Goal: Task Accomplishment & Management: Use online tool/utility

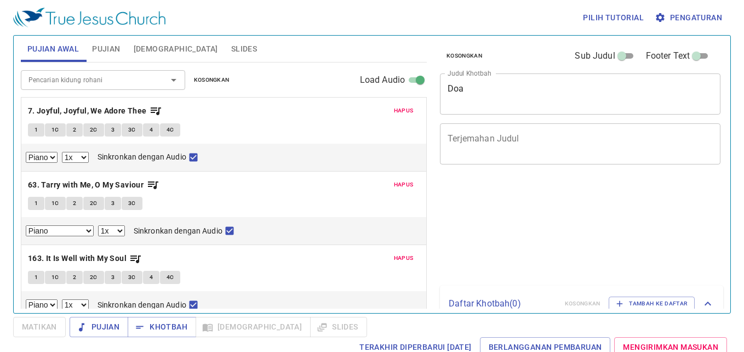
select select "1"
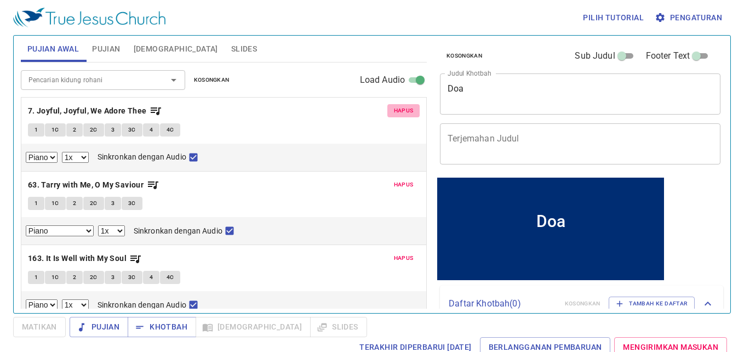
click at [394, 109] on span "Hapus" at bounding box center [404, 111] width 20 height 10
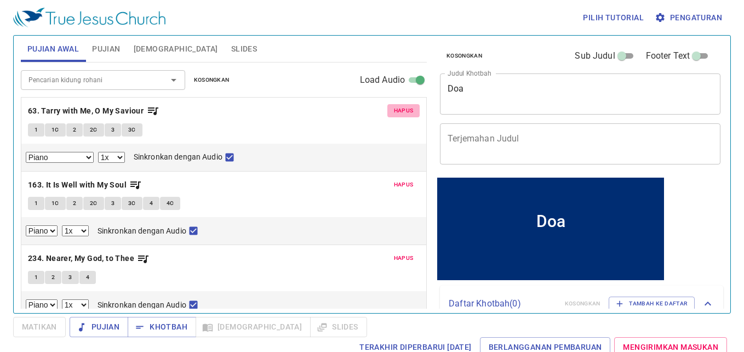
click at [396, 108] on span "Hapus" at bounding box center [404, 111] width 20 height 10
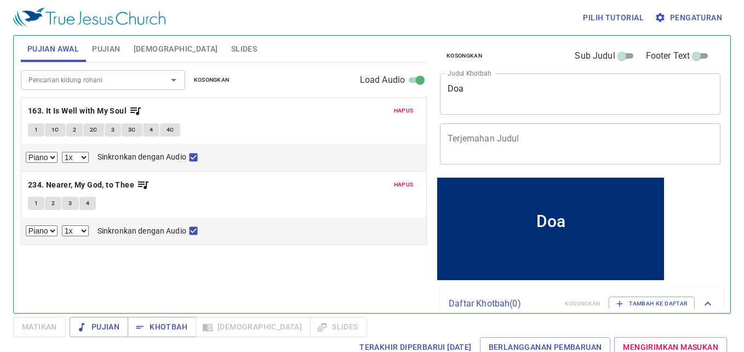
click at [396, 108] on span "Hapus" at bounding box center [404, 111] width 20 height 10
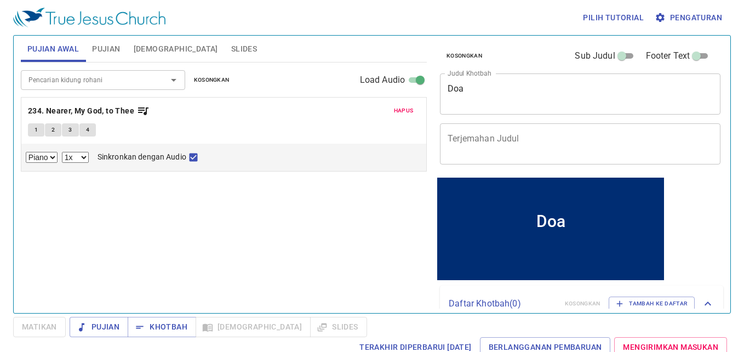
click at [396, 108] on span "Hapus" at bounding box center [404, 111] width 20 height 10
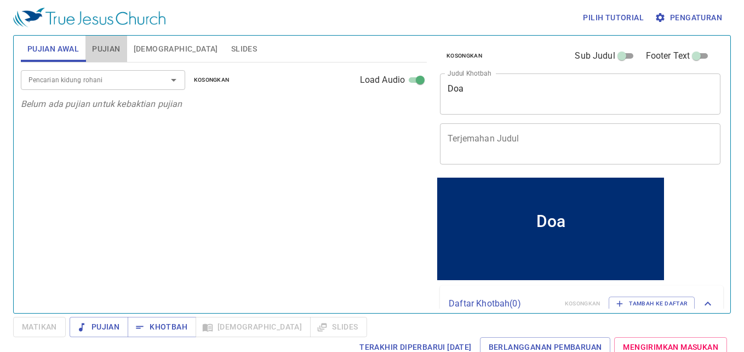
click at [110, 51] on span "Pujian" at bounding box center [106, 49] width 28 height 14
click at [51, 62] on div "Pujian Awal Pujian Alkitab Slides" at bounding box center [224, 49] width 406 height 27
click at [64, 45] on span "Pujian Awal" at bounding box center [52, 49] width 51 height 14
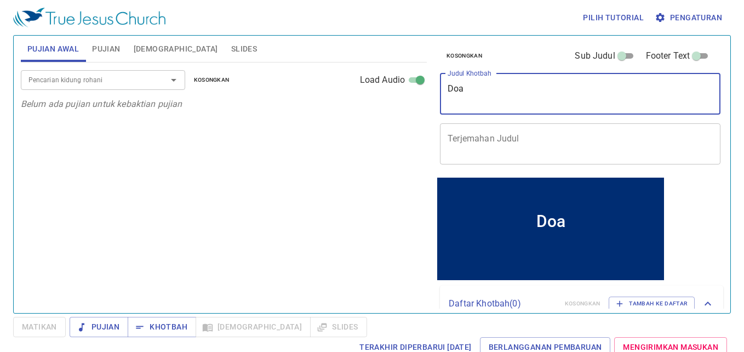
click at [515, 97] on textarea "Doa" at bounding box center [580, 93] width 265 height 21
type textarea "D"
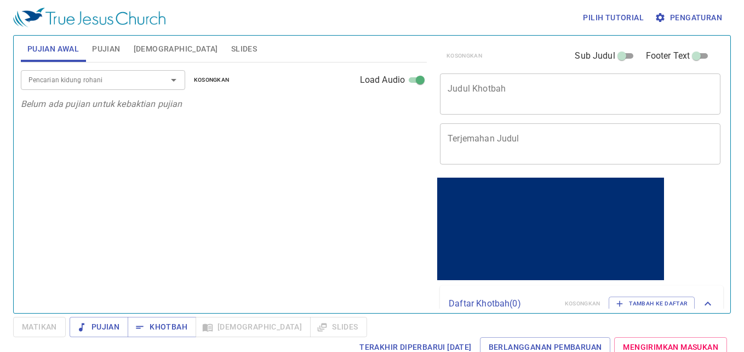
click at [354, 187] on div "Pencarian kidung rohani Pencarian kidung rohani Kosongkan Load Audio Belum ada …" at bounding box center [224, 182] width 406 height 241
click at [121, 329] on button "Pujian" at bounding box center [99, 327] width 59 height 20
click at [279, 250] on div "Pencarian kidung rohani Pencarian kidung rohani Kosongkan Load Audio Belum ada …" at bounding box center [224, 182] width 406 height 241
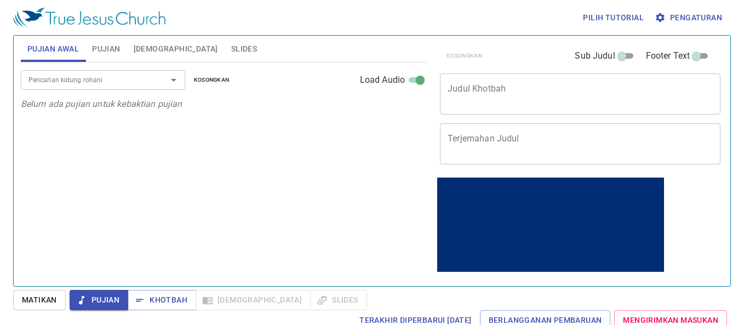
click at [178, 77] on icon "Open" at bounding box center [173, 79] width 13 height 13
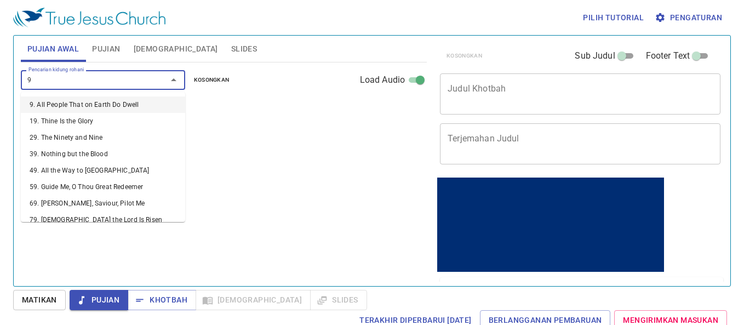
type input "90"
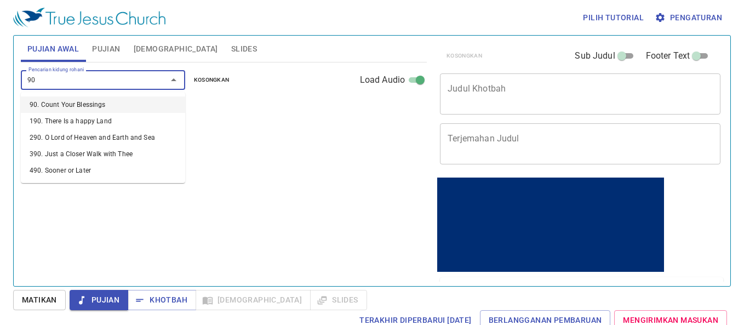
click at [116, 102] on li "90. Count Your Blessings" at bounding box center [103, 104] width 164 height 16
select select "1"
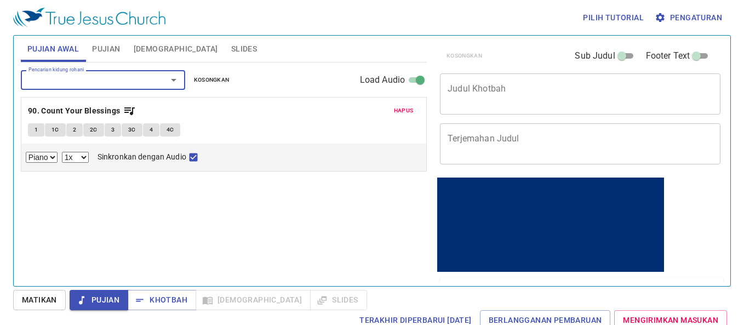
click at [170, 83] on icon "Open" at bounding box center [173, 79] width 13 height 13
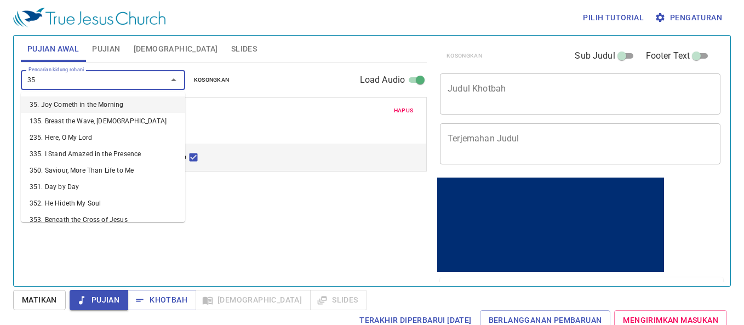
type input "356"
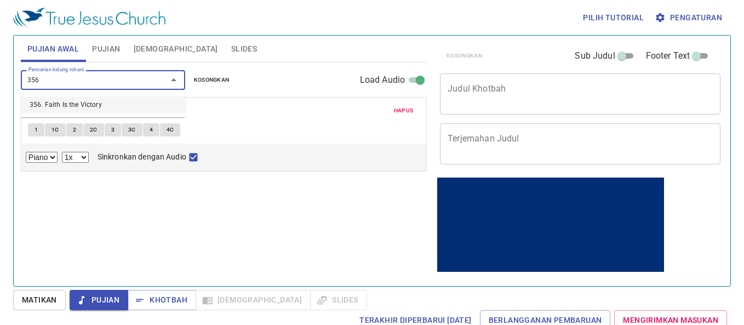
click at [107, 105] on li "356. Faith Is the Victory" at bounding box center [103, 104] width 164 height 16
select select "1"
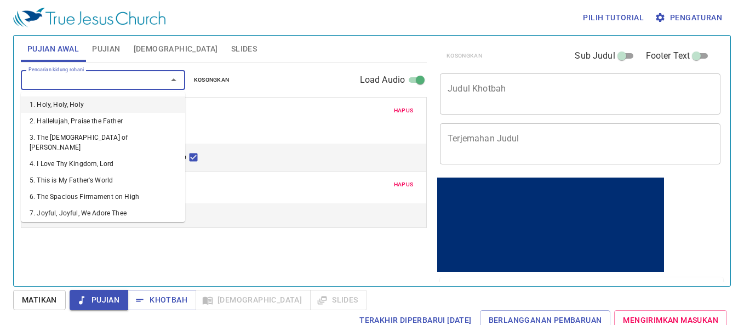
click at [110, 85] on input "Pencarian kidung rohani" at bounding box center [86, 79] width 125 height 13
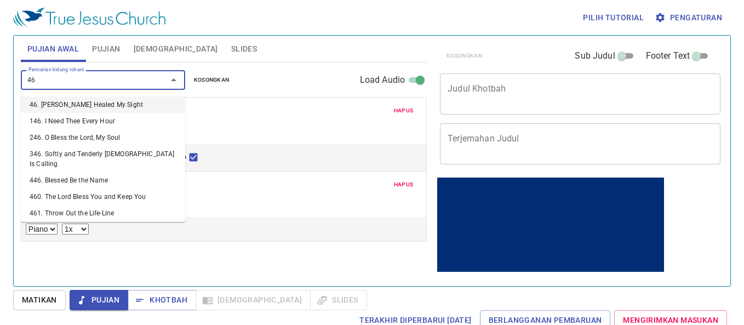
type input "467"
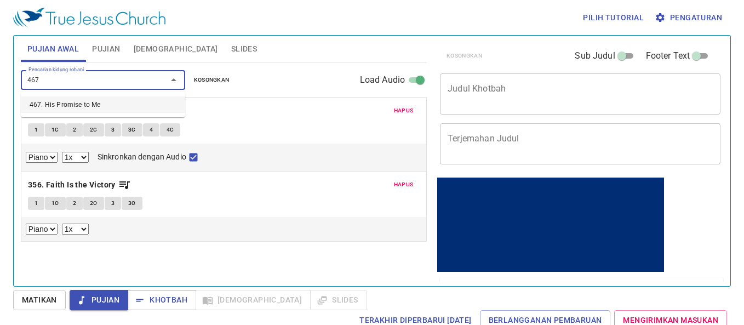
click at [116, 104] on li "467. His Promise to Me" at bounding box center [103, 104] width 164 height 16
select select "1"
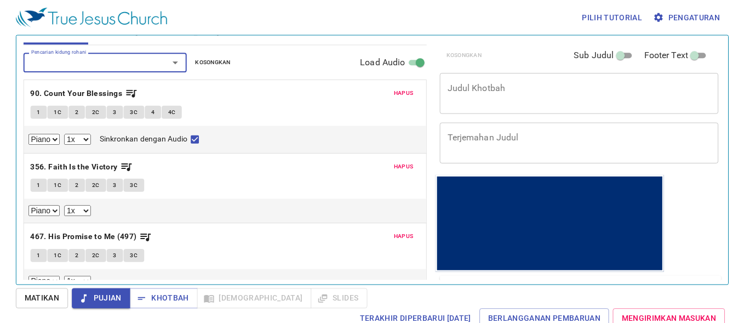
scroll to position [18, 0]
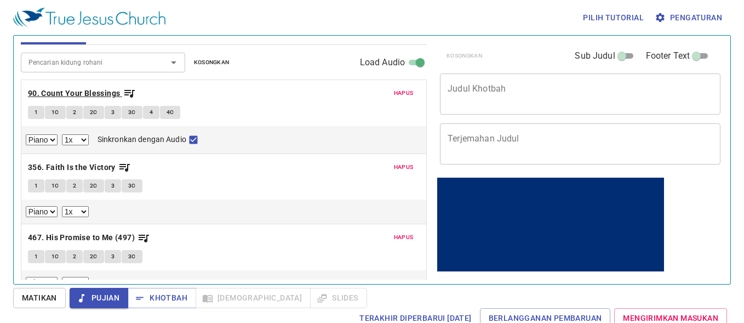
click at [78, 98] on b "90. Count Your Blessings" at bounding box center [74, 94] width 93 height 14
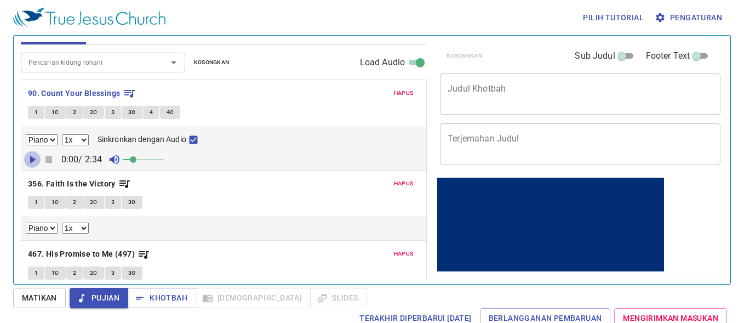
click at [34, 158] on icon "button" at bounding box center [33, 160] width 6 height 8
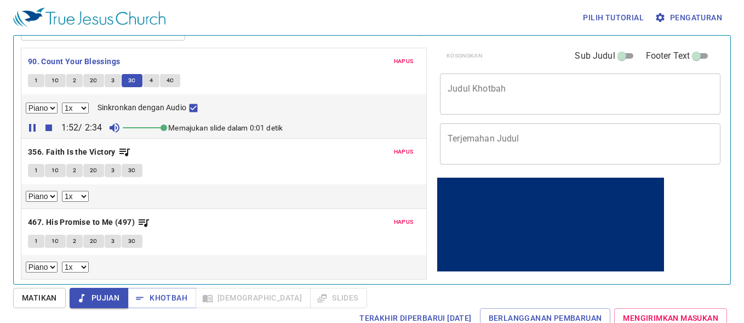
drag, startPoint x: 137, startPoint y: 128, endPoint x: 183, endPoint y: 127, distance: 46.0
click at [183, 127] on div "1:52 / 2:34 Memajukan slide dalam 0:01 detik" at bounding box center [224, 127] width 396 height 16
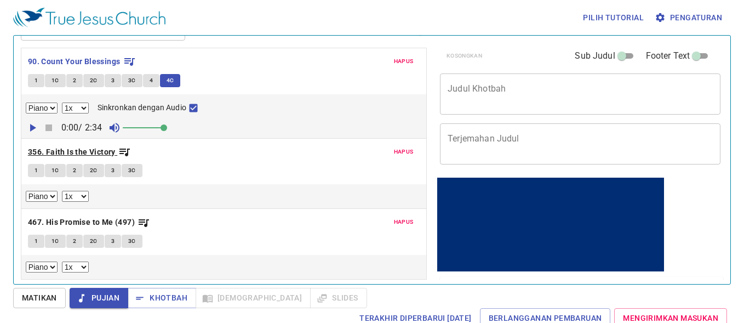
click at [104, 148] on b "356. Faith Is the Victory" at bounding box center [72, 152] width 88 height 14
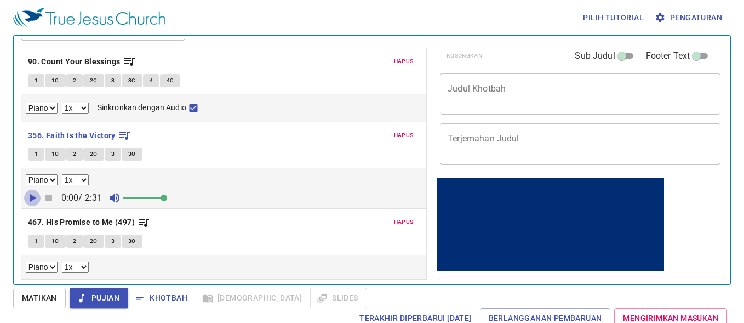
click at [29, 199] on icon "button" at bounding box center [32, 197] width 13 height 13
drag, startPoint x: 158, startPoint y: 199, endPoint x: 148, endPoint y: 201, distance: 10.5
click at [148, 201] on span at bounding box center [147, 197] width 7 height 7
drag, startPoint x: 148, startPoint y: 201, endPoint x: 142, endPoint y: 203, distance: 5.7
click at [142, 201] on span at bounding box center [139, 197] width 7 height 7
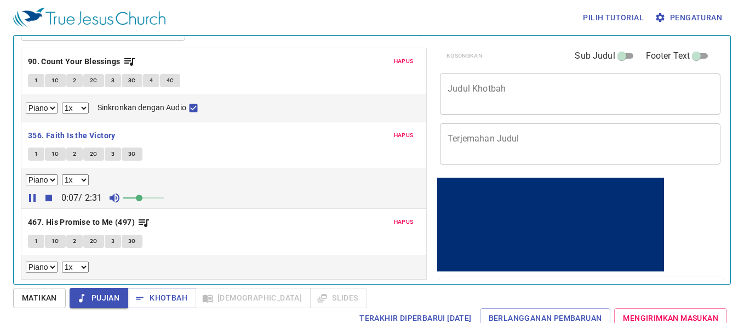
click at [41, 159] on button "1" at bounding box center [36, 153] width 16 height 13
click at [53, 153] on span "1C" at bounding box center [55, 154] width 8 height 10
click at [77, 156] on button "2" at bounding box center [74, 153] width 16 height 13
click at [94, 152] on span "2C" at bounding box center [94, 154] width 8 height 10
click at [114, 152] on button "3" at bounding box center [113, 153] width 16 height 13
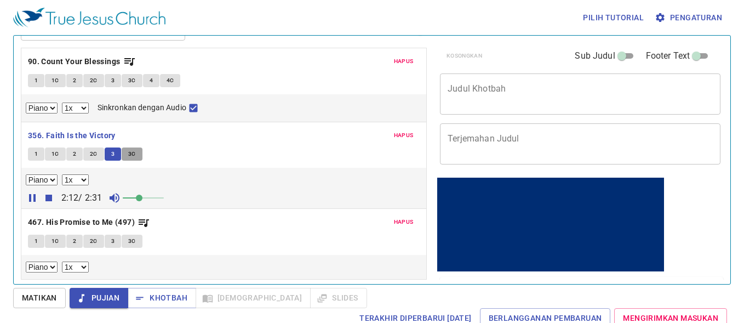
click at [129, 150] on span "3C" at bounding box center [132, 154] width 8 height 10
drag, startPoint x: 62, startPoint y: 219, endPoint x: 55, endPoint y: 220, distance: 7.2
click at [55, 220] on b "467. His Promise to Me (497)" at bounding box center [81, 222] width 107 height 14
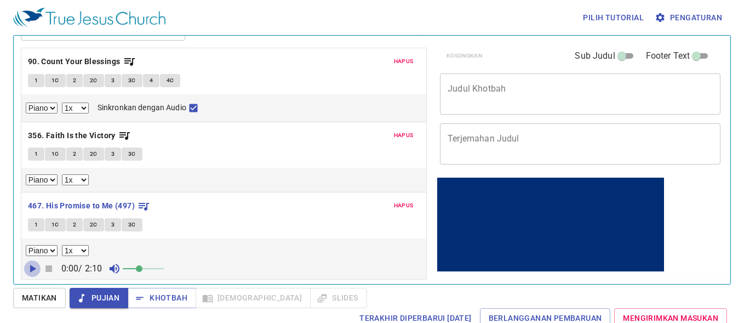
click at [33, 266] on icon "button" at bounding box center [32, 268] width 13 height 13
click at [37, 218] on button "1" at bounding box center [36, 224] width 16 height 13
click at [55, 220] on span "1C" at bounding box center [55, 225] width 8 height 10
click at [74, 226] on span "2" at bounding box center [74, 225] width 3 height 10
click at [89, 223] on button "2C" at bounding box center [93, 224] width 21 height 13
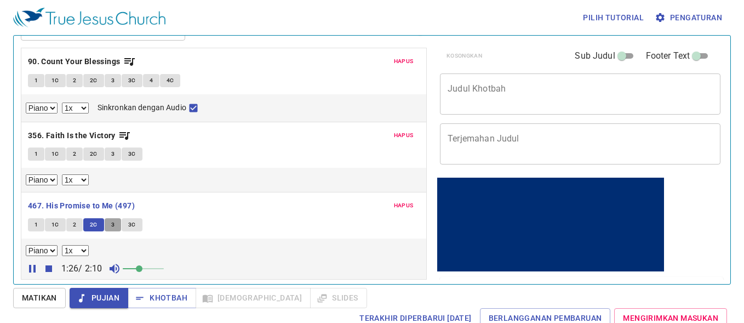
click at [111, 222] on span "3" at bounding box center [112, 225] width 3 height 10
click at [133, 222] on span "3C" at bounding box center [132, 225] width 8 height 10
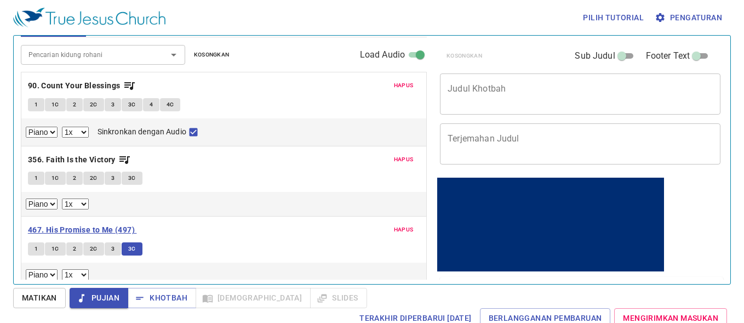
scroll to position [31, 0]
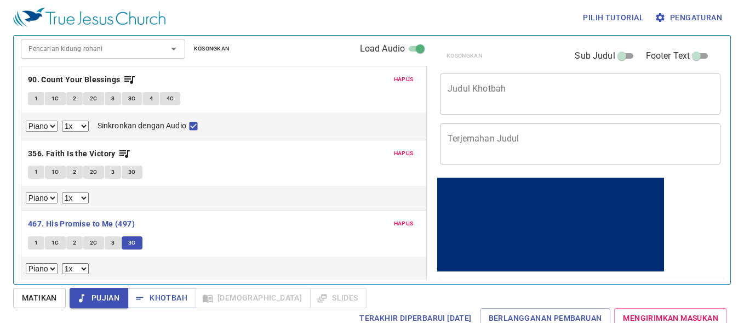
click at [111, 296] on span "Pujian" at bounding box center [98, 298] width 41 height 14
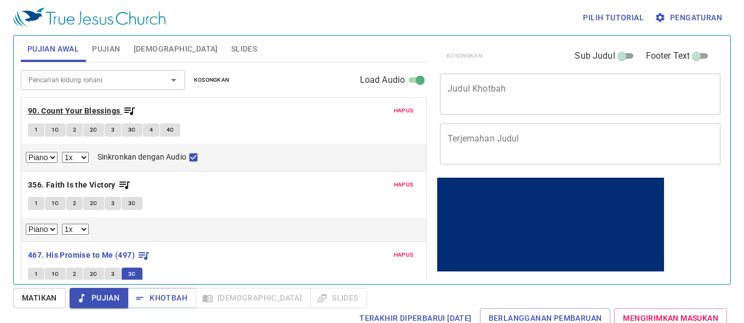
click at [121, 110] on span "90. Count Your Blessings" at bounding box center [82, 111] width 108 height 14
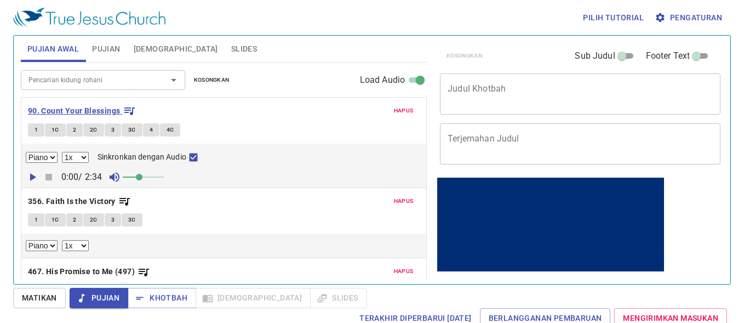
click at [104, 108] on b "90. Count Your Blessings" at bounding box center [74, 111] width 93 height 14
click at [133, 110] on icon "button" at bounding box center [129, 110] width 13 height 13
click at [217, 83] on span "Kosongkan" at bounding box center [212, 80] width 36 height 10
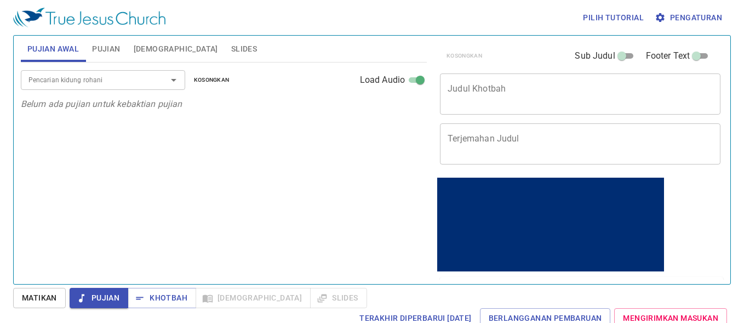
click at [99, 49] on span "Pujian" at bounding box center [106, 49] width 28 height 14
click at [170, 83] on icon "Open" at bounding box center [173, 79] width 13 height 13
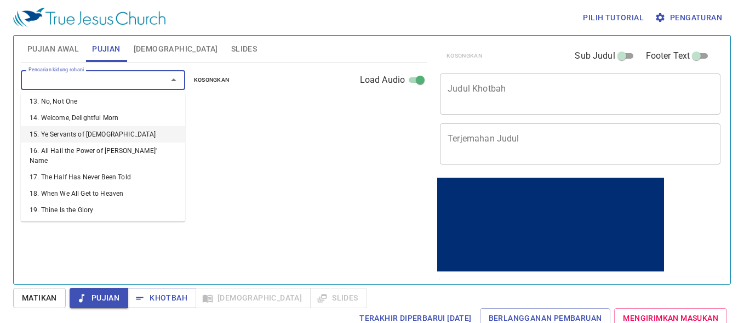
scroll to position [221, 0]
drag, startPoint x: 106, startPoint y: 198, endPoint x: 84, endPoint y: 197, distance: 21.4
click at [84, 217] on li "20. All Hail the Power of Jesus' Name" at bounding box center [103, 230] width 164 height 26
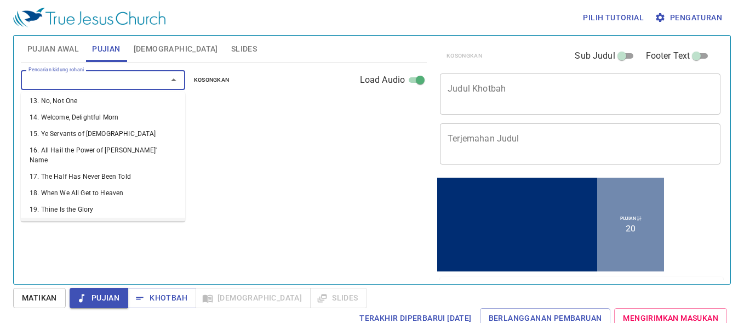
select select "1"
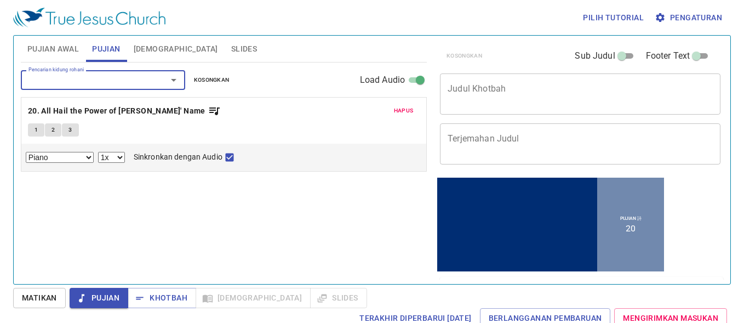
click at [174, 84] on icon "Open" at bounding box center [173, 79] width 13 height 13
click at [217, 123] on div "1 2 3" at bounding box center [224, 131] width 392 height 16
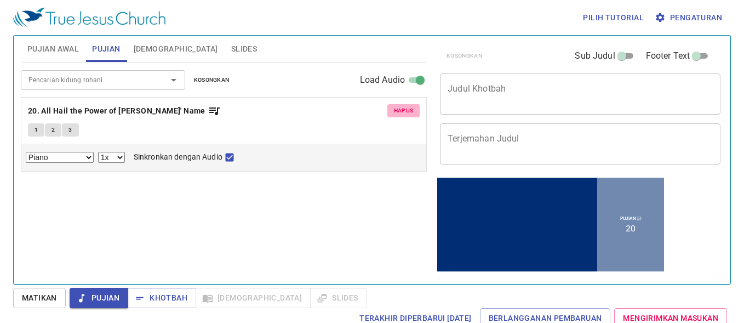
click at [404, 111] on span "Hapus" at bounding box center [404, 111] width 20 height 10
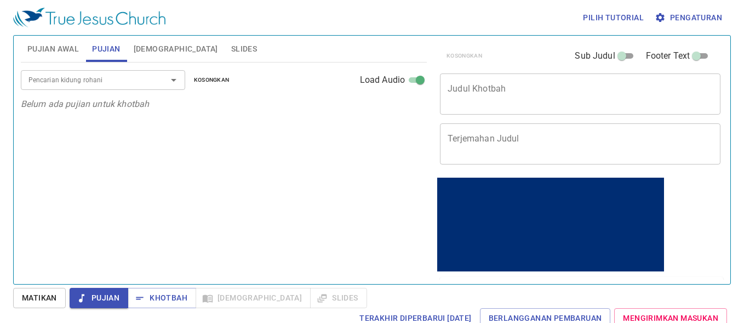
click at [119, 79] on input "Pencarian kidung rohani" at bounding box center [86, 79] width 125 height 13
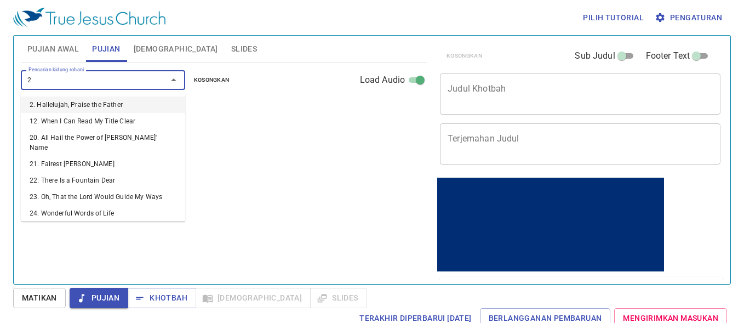
type input "21"
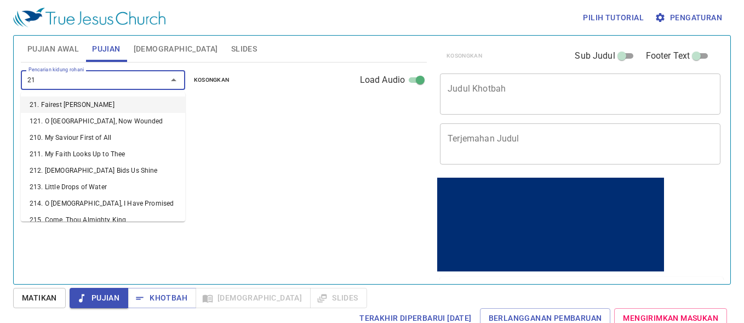
click at [115, 100] on li "21. Fairest [DEMOGRAPHIC_DATA]" at bounding box center [103, 104] width 164 height 16
select select "1"
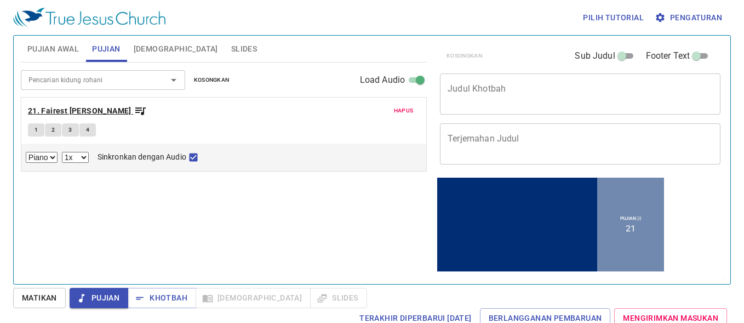
click at [101, 113] on b "21. Fairest [DEMOGRAPHIC_DATA]" at bounding box center [80, 111] width 104 height 14
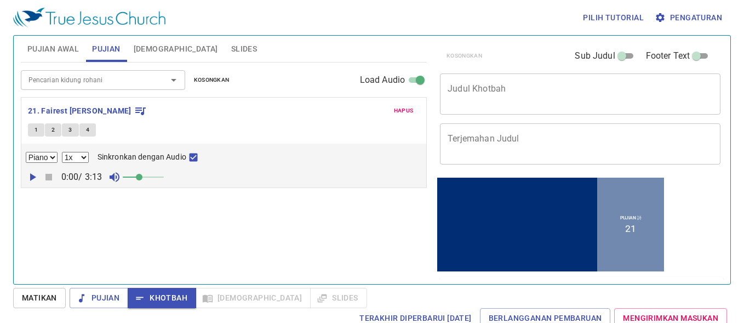
click at [35, 133] on span "1" at bounding box center [36, 130] width 3 height 10
checkbox input "false"
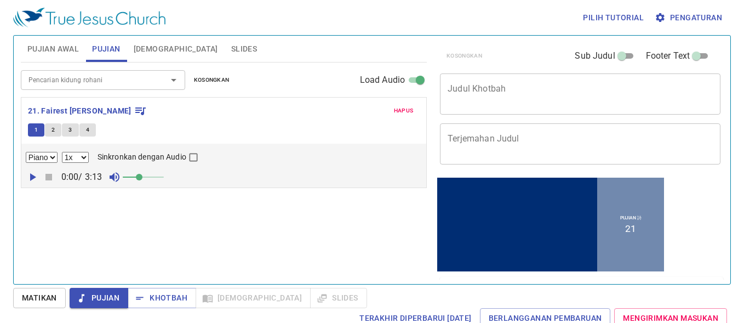
click at [76, 102] on div "Hapus 21. Fairest Lord Jesus 1 2 3 4 Piano 0.6x 0.7x 0.8x 0.9x 1x 1.1x 1.2x 1.3…" at bounding box center [223, 143] width 405 height 90
click at [78, 106] on b "21. Fairest [DEMOGRAPHIC_DATA]" at bounding box center [80, 111] width 104 height 14
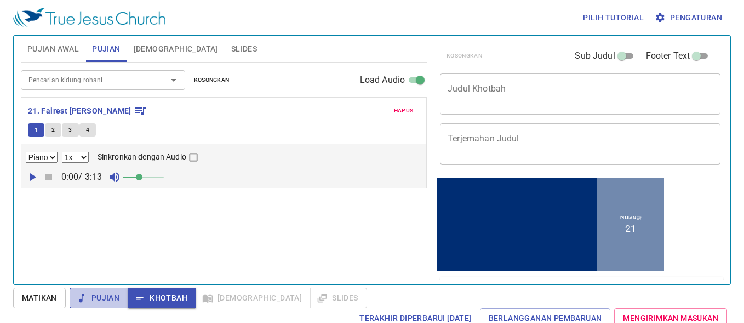
click at [107, 290] on button "Pujian" at bounding box center [99, 298] width 59 height 20
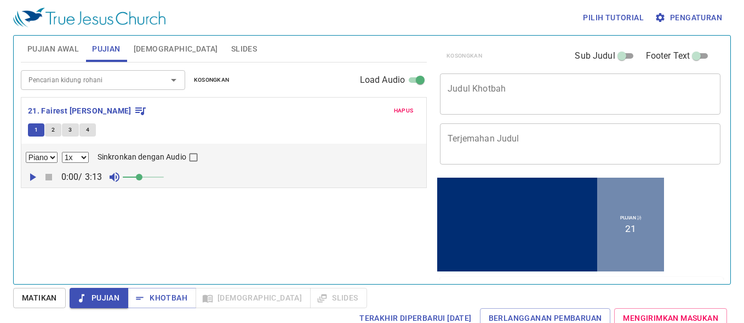
click at [553, 89] on textarea "Judul Khotbah" at bounding box center [580, 93] width 265 height 21
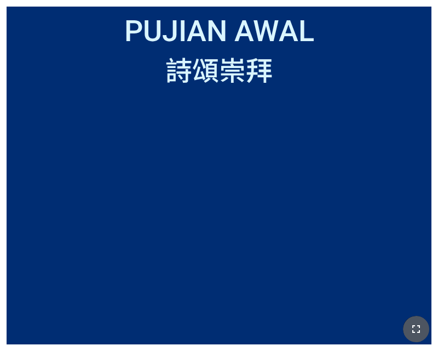
click at [421, 330] on icon "button" at bounding box center [416, 328] width 13 height 13
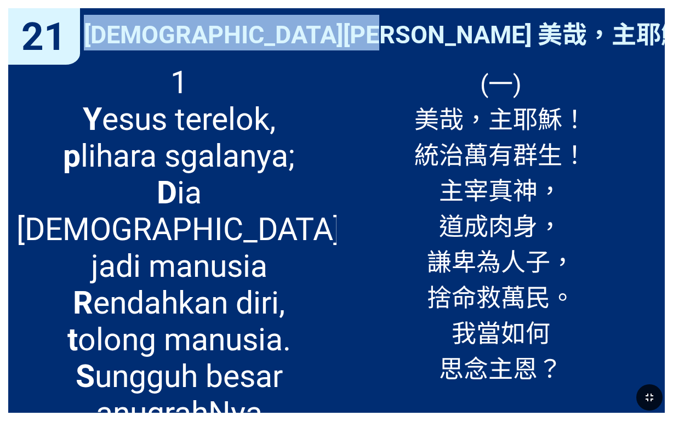
drag, startPoint x: 212, startPoint y: 35, endPoint x: 527, endPoint y: 44, distance: 315.1
click at [438, 44] on div "Yesus Terelok 美哉，主耶穌！" at bounding box center [336, 32] width 656 height 48
copy span "Yesus Terelok 美哉，主耶穌！"
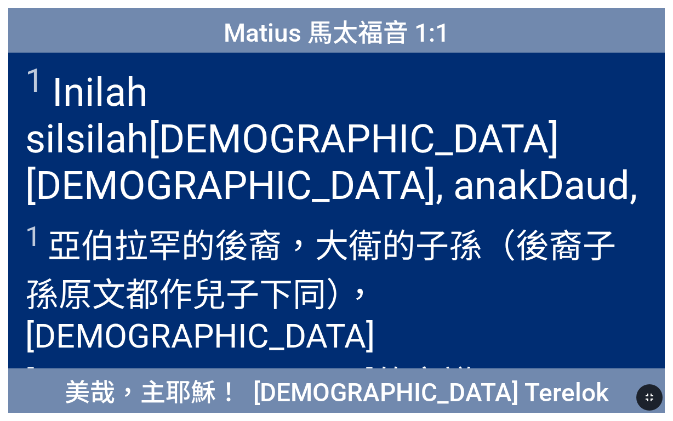
click at [438, 350] on button "button" at bounding box center [649, 397] width 26 height 26
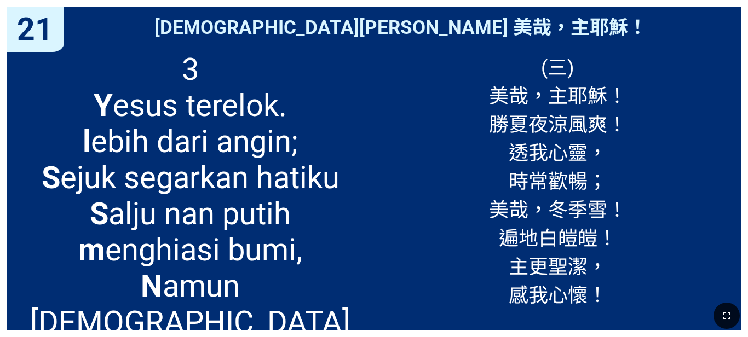
click at [438, 328] on button "button" at bounding box center [727, 316] width 26 height 26
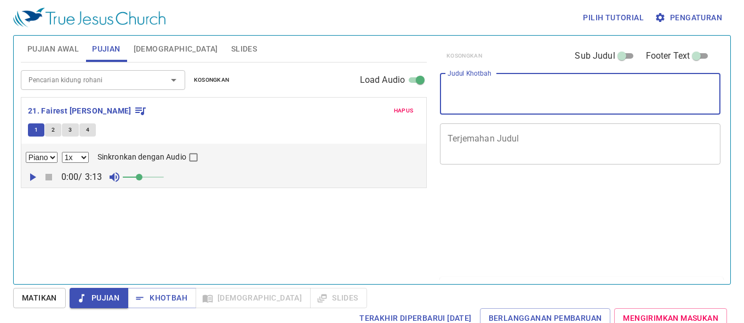
select select "1"
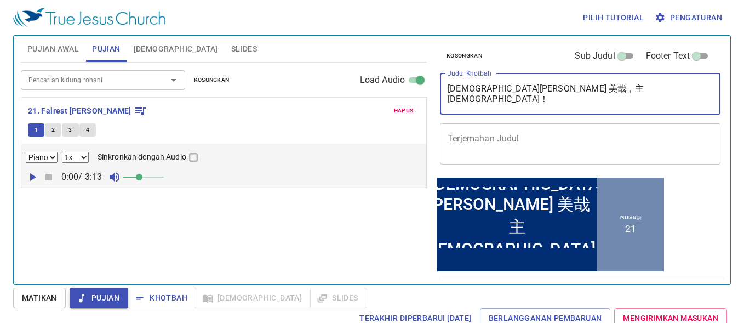
drag, startPoint x: 502, startPoint y: 89, endPoint x: 449, endPoint y: 89, distance: 53.1
click at [449, 89] on textarea "Yesus Terelok 美哉，主耶穌！" at bounding box center [580, 93] width 265 height 21
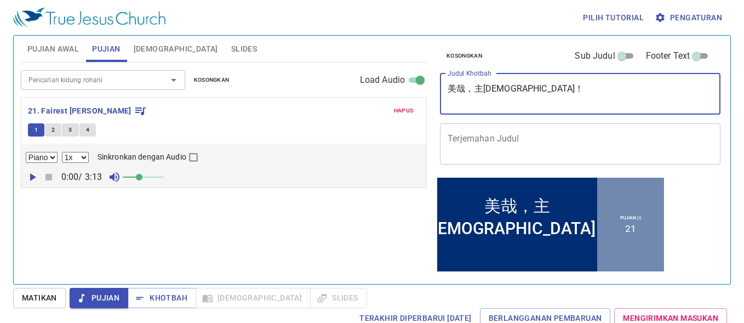
type textarea "美哉，主耶穌！"
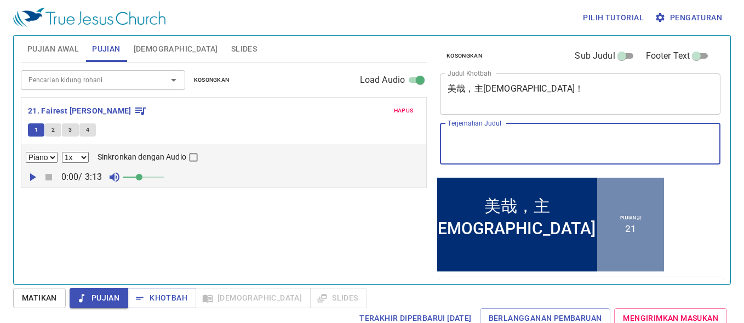
click at [478, 137] on textarea "Terjemahan Judul" at bounding box center [580, 143] width 265 height 21
paste textarea "Yesus Terelok 美哉，主耶穌！"
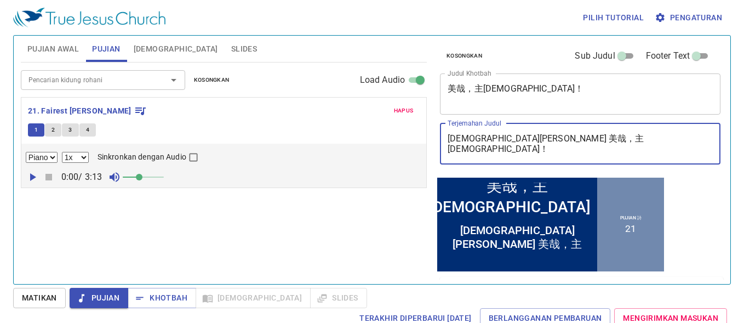
drag, startPoint x: 509, startPoint y: 139, endPoint x: 565, endPoint y: 145, distance: 56.7
click at [565, 145] on textarea "Yesus Terelok 美哉，主耶穌！" at bounding box center [580, 143] width 265 height 21
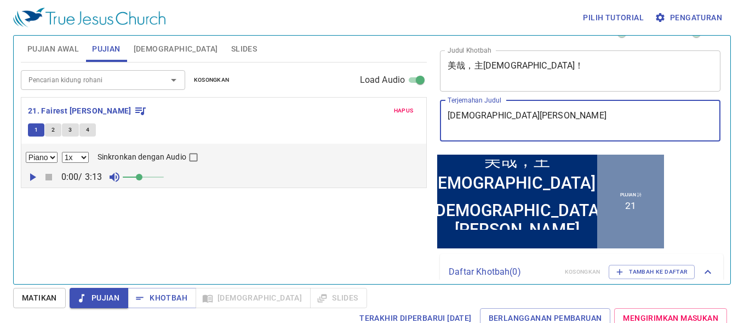
scroll to position [22, 0]
type textarea "[DEMOGRAPHIC_DATA][PERSON_NAME]"
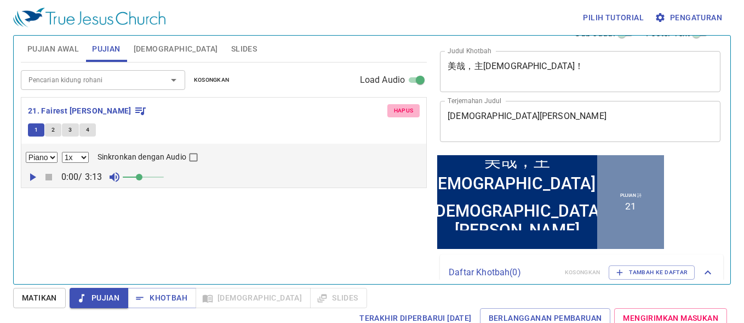
click at [405, 109] on span "Hapus" at bounding box center [404, 111] width 20 height 10
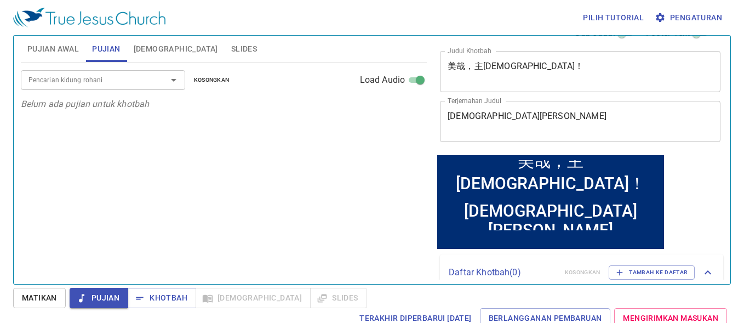
click at [137, 79] on input "Pencarian kidung rohani" at bounding box center [86, 79] width 125 height 13
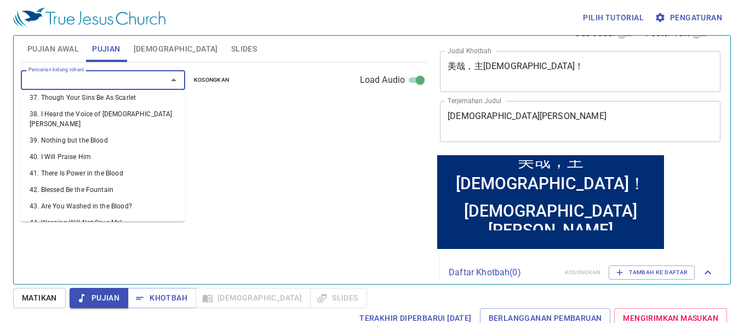
scroll to position [658, 0]
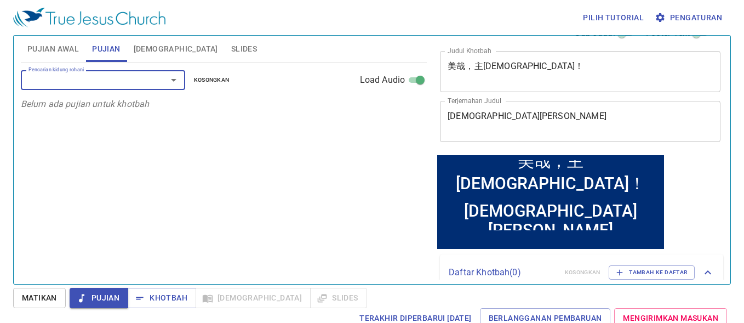
click at [105, 81] on input "Pencarian kidung rohani" at bounding box center [86, 79] width 125 height 13
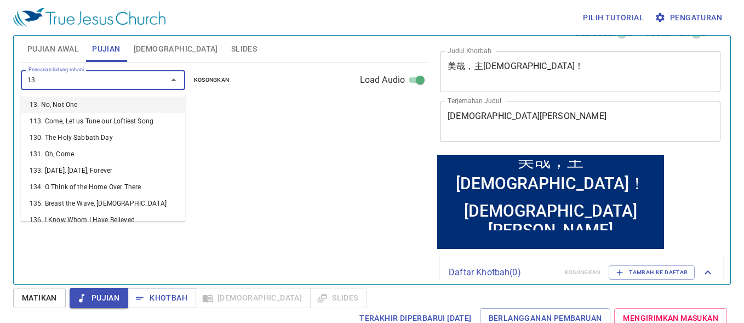
type input "130"
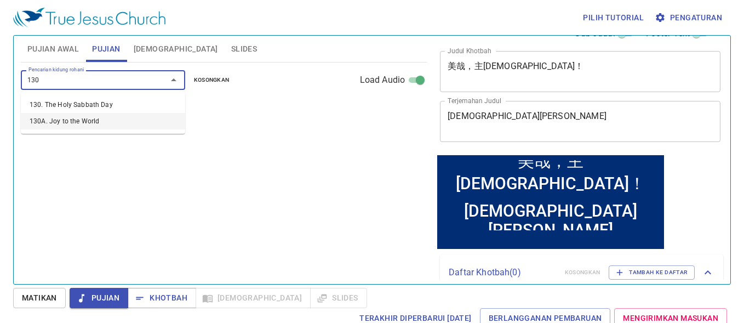
click at [111, 117] on li "130A. Joy to the World" at bounding box center [103, 121] width 164 height 16
select select "1"
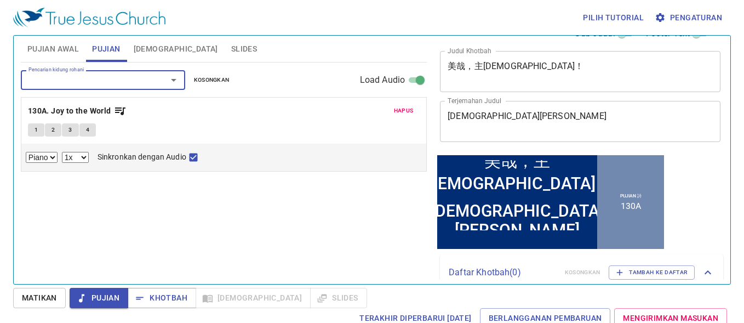
click at [167, 82] on icon "Open" at bounding box center [173, 79] width 13 height 13
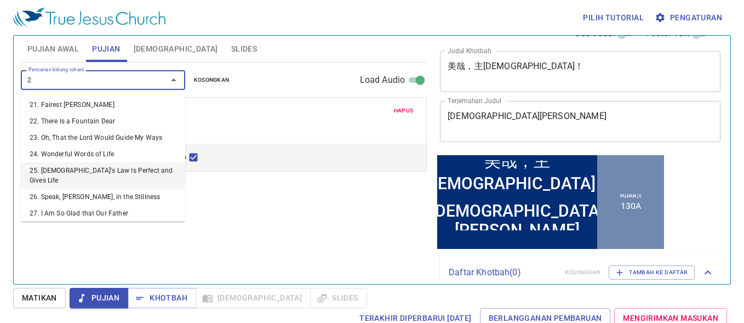
scroll to position [7, 0]
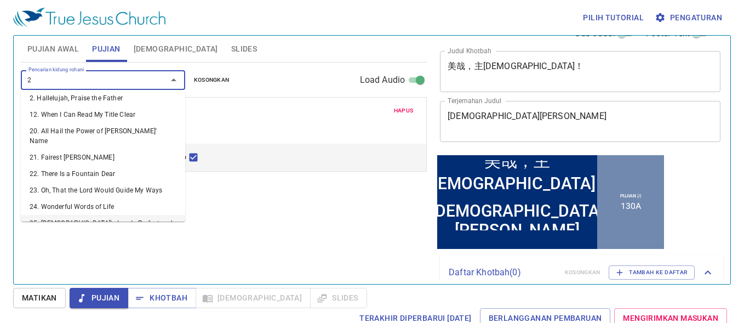
type input "21"
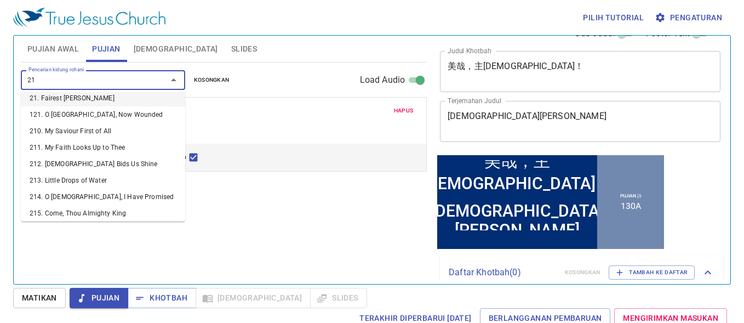
click at [118, 96] on li "21. Fairest [PERSON_NAME]" at bounding box center [103, 98] width 164 height 16
select select "1"
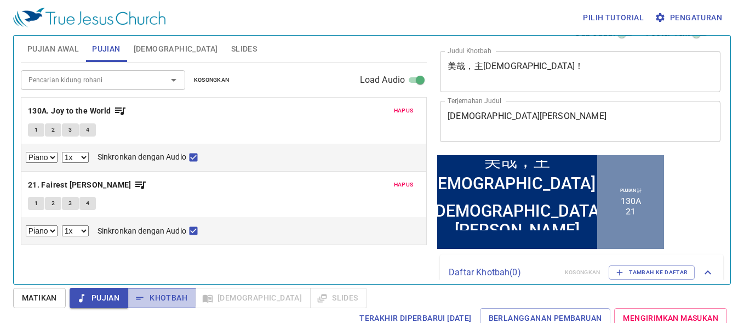
click at [148, 295] on span "Khotbah" at bounding box center [161, 298] width 51 height 14
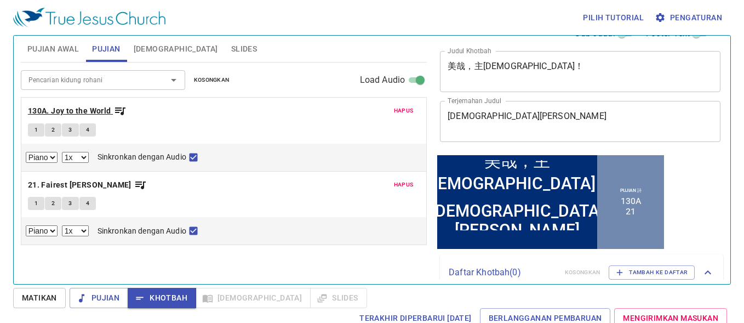
click at [100, 107] on b "130A. Joy to the World" at bounding box center [69, 111] width 83 height 14
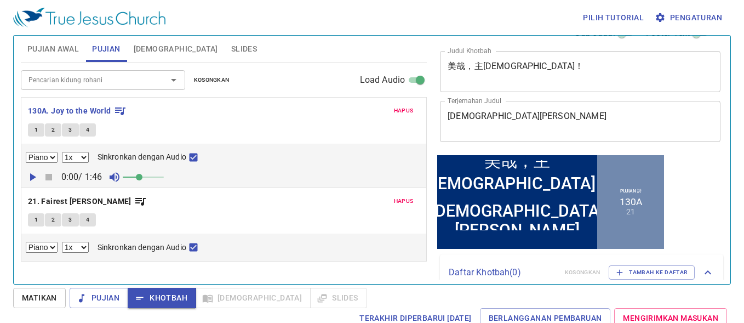
click at [31, 174] on icon "button" at bounding box center [33, 177] width 6 height 8
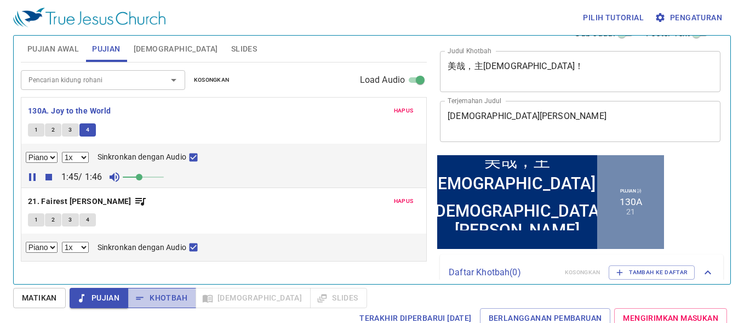
drag, startPoint x: 153, startPoint y: 300, endPoint x: 143, endPoint y: 300, distance: 9.9
click at [143, 300] on icon "button" at bounding box center [139, 298] width 11 height 11
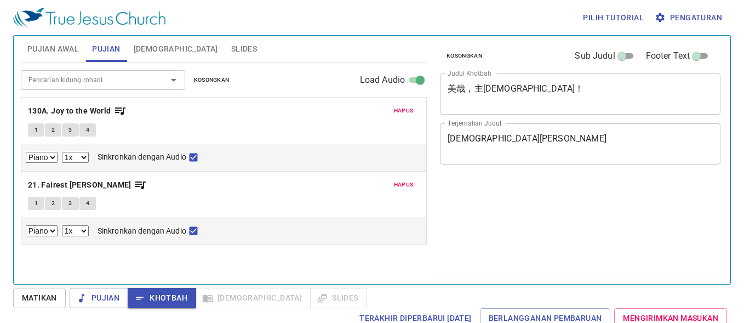
select select "1"
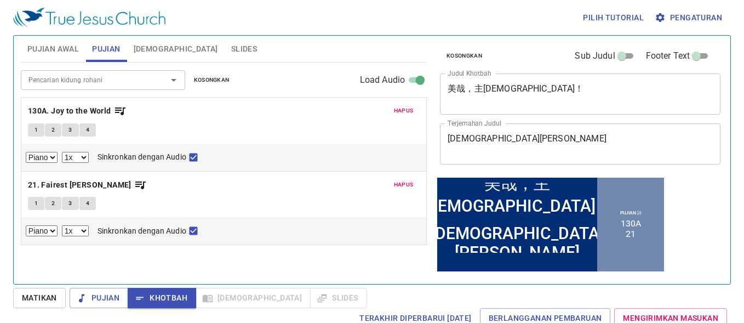
scroll to position [22, 0]
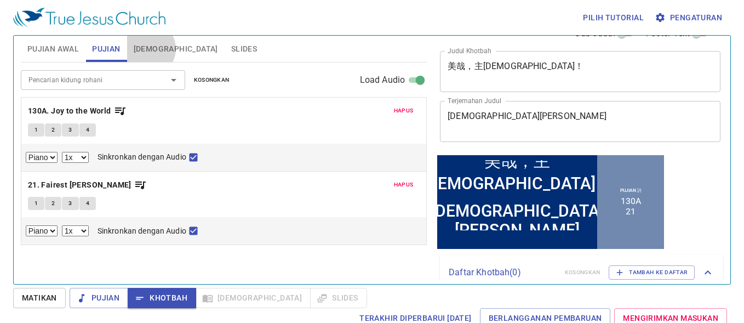
click at [148, 49] on span "[DEMOGRAPHIC_DATA]" at bounding box center [176, 49] width 84 height 14
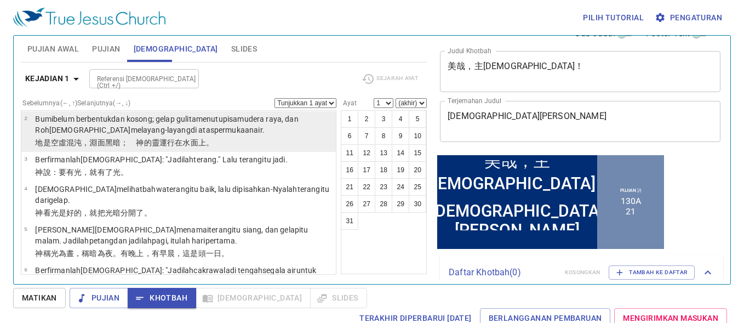
scroll to position [0, 0]
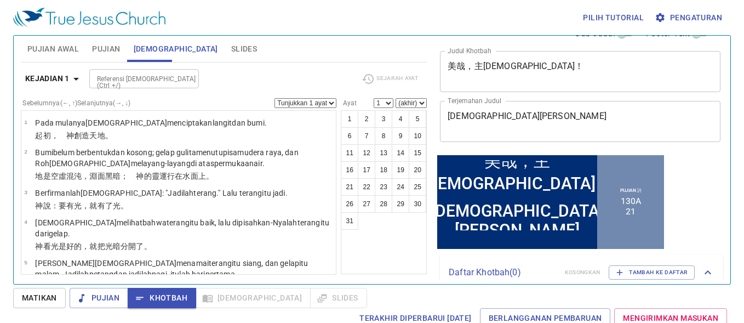
click at [118, 45] on span "Pujian" at bounding box center [106, 49] width 28 height 14
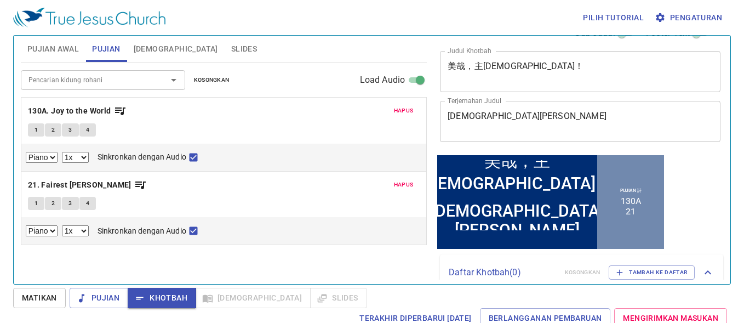
click at [231, 44] on span "Slides" at bounding box center [244, 49] width 26 height 14
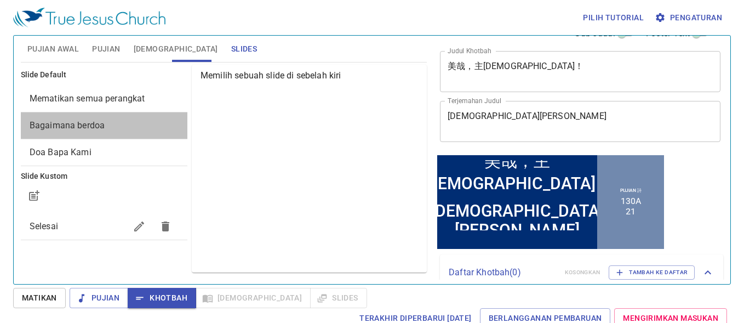
click at [77, 131] on span "Bagaimana berdoa" at bounding box center [104, 125] width 149 height 13
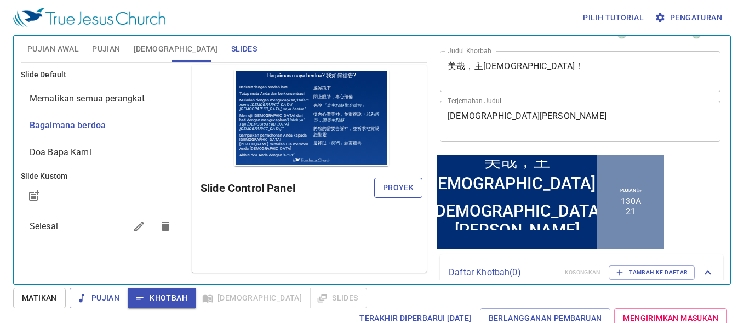
click at [411, 185] on span "Proyek" at bounding box center [398, 188] width 31 height 14
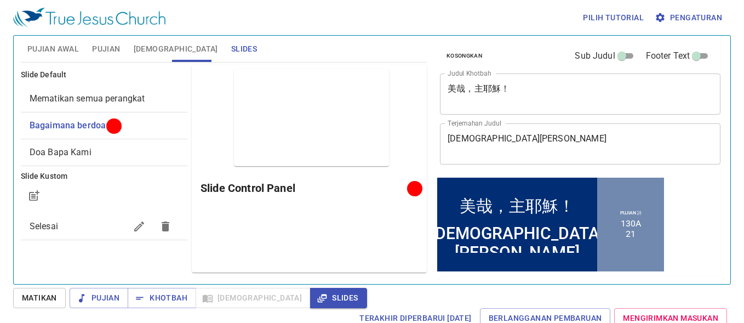
click at [166, 298] on span "Khotbah" at bounding box center [161, 298] width 51 height 14
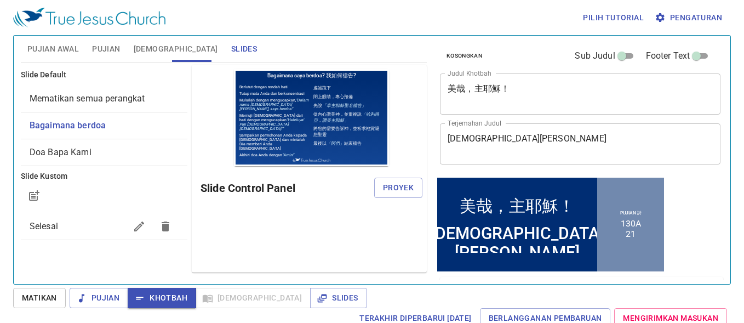
scroll to position [22, 0]
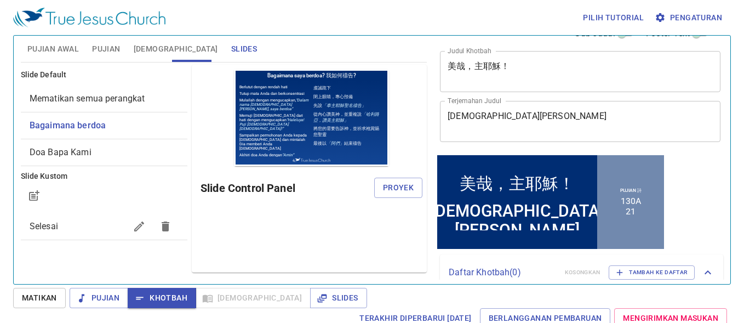
click at [171, 287] on div "Pilih tutorial Pengaturan Pujian Awal Pujian [DEMOGRAPHIC_DATA] Slides Pencaria…" at bounding box center [372, 161] width 744 height 323
click at [148, 48] on span "[DEMOGRAPHIC_DATA]" at bounding box center [176, 49] width 84 height 14
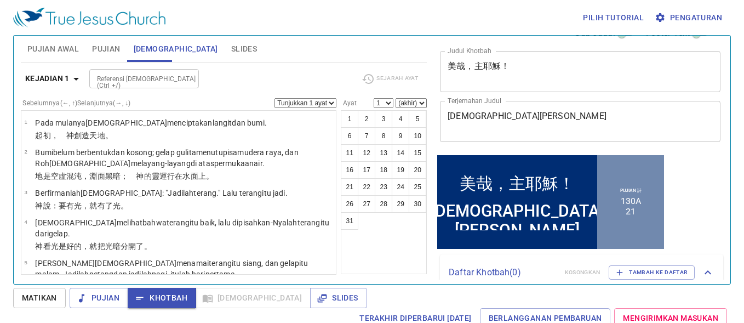
click at [129, 80] on input "Referensi [DEMOGRAPHIC_DATA] (Ctrl +/)" at bounding box center [135, 78] width 85 height 13
type input "mat 1;1"
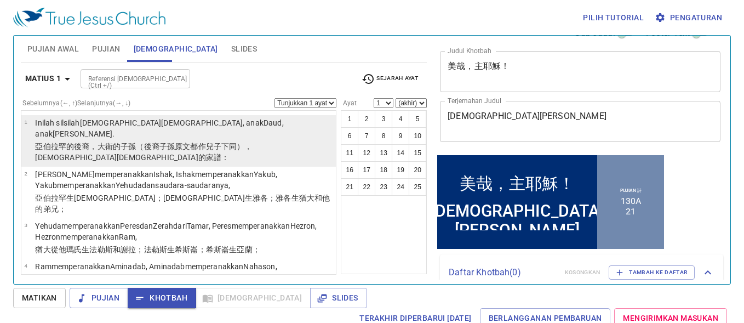
click at [113, 129] on td "Inilah silsilah [PERSON_NAME] , anak [PERSON_NAME] , anak [DEMOGRAPHIC_DATA] ." at bounding box center [183, 129] width 297 height 24
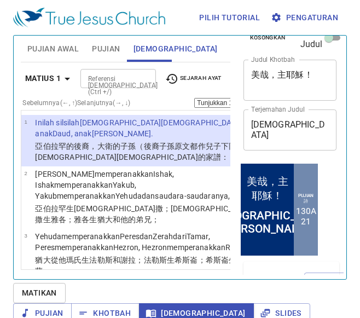
click at [261, 168] on button "16" at bounding box center [270, 170] width 18 height 18
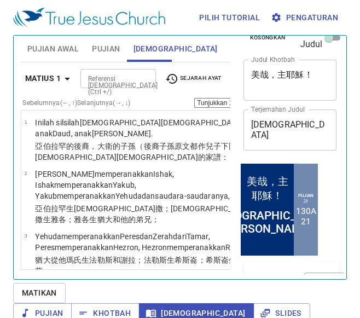
scroll to position [13, 0]
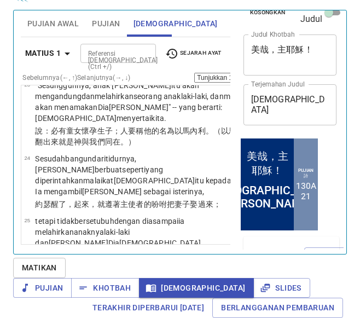
click at [295, 136] on button "18" at bounding box center [304, 145] width 18 height 18
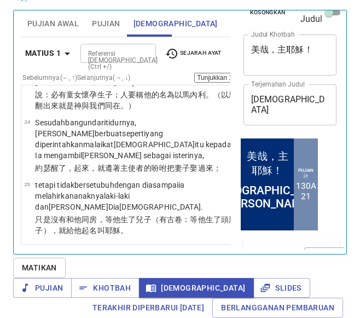
click at [294, 73] on select "1 2 3 4 5 6 7 8 9 10 11 12 13 14 15 16 17 18 19 20 21 22 23 24 25" at bounding box center [304, 78] width 20 height 10
select select "17"
click at [294, 73] on select "1 2 3 4 5 6 7 8 9 10 11 12 13 14 15 16 17 18 19 20 21 22 23 24 25" at bounding box center [304, 78] width 20 height 10
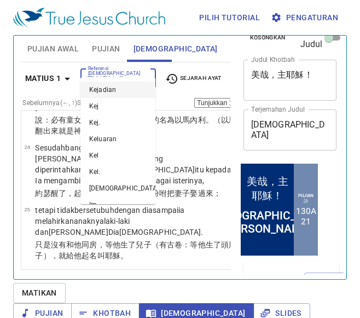
click at [131, 72] on input "Referensi [DEMOGRAPHIC_DATA] (Ctrl +/)" at bounding box center [109, 78] width 51 height 13
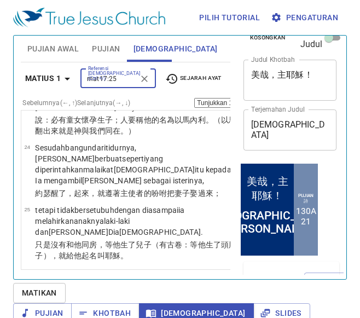
type input "mat17:25"
select select "25"
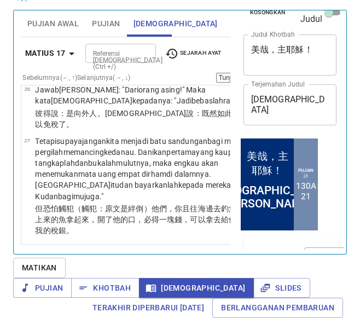
scroll to position [13, 0]
click at [97, 43] on wg5056 "dan pajak ? Dari rakyatnya atau dari orang asing ?"" at bounding box center [140, 33] width 210 height 20
click at [89, 283] on icon "button" at bounding box center [83, 288] width 11 height 11
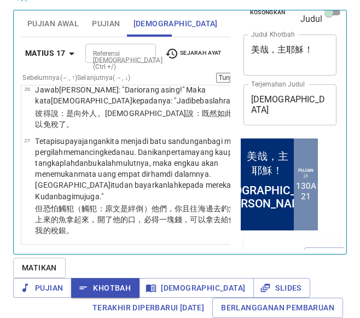
click at [282, 50] on textarea "美哉，主耶穌！" at bounding box center [290, 54] width 78 height 21
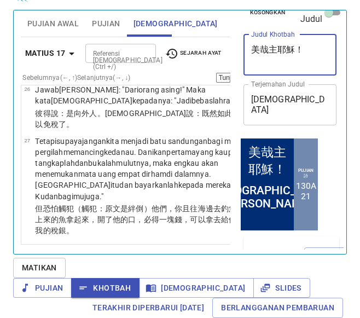
click at [283, 201] on div "1 2 3 4 5 6 7 8 9 10 11 12 13 14 15 16 17 18 19 20 21 22 23 24 25 26 27" at bounding box center [326, 164] width 86 height 159
click at [272, 49] on textarea "美哉主耶穌！" at bounding box center [290, 54] width 78 height 21
type textarea "美哉,主耶穌！"
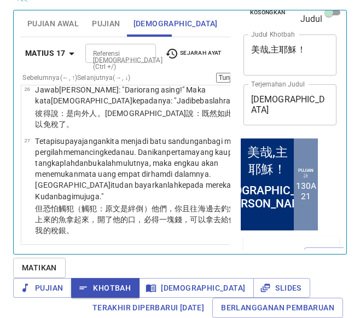
click at [283, 195] on div "1 2 3 4 5 6 7 8 9 10 11 12 13 14 15 16 17 18 19 20 21 22 23 24 25 26 27" at bounding box center [326, 164] width 86 height 159
click at [111, 20] on span "Pujian" at bounding box center [106, 24] width 28 height 14
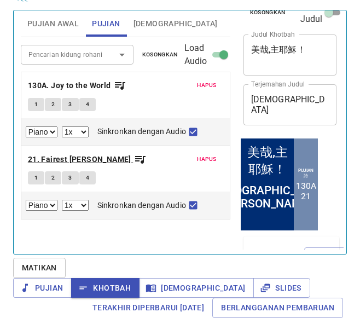
click at [83, 157] on b "21. Fairest [DEMOGRAPHIC_DATA]" at bounding box center [80, 160] width 104 height 14
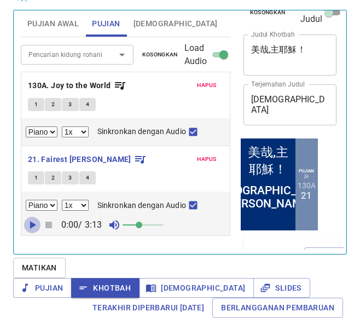
click at [31, 220] on icon "button" at bounding box center [32, 225] width 13 height 13
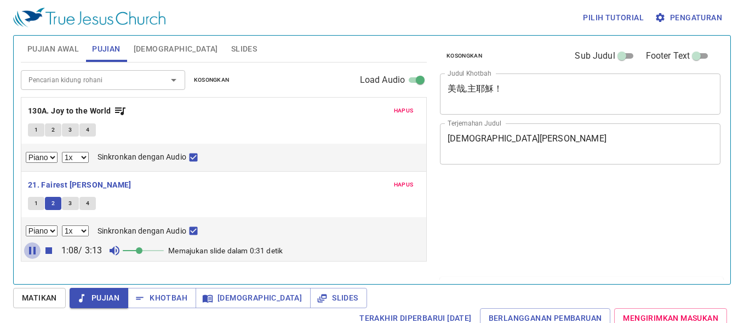
select select "1"
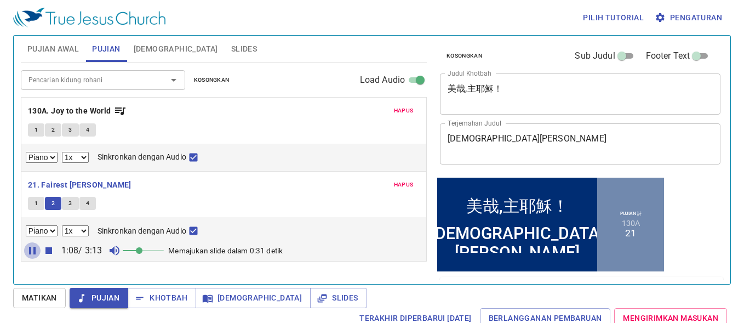
click at [197, 255] on div "1:08 / 3:13 Memajukan slide dalam 0:31 detik" at bounding box center [224, 250] width 396 height 16
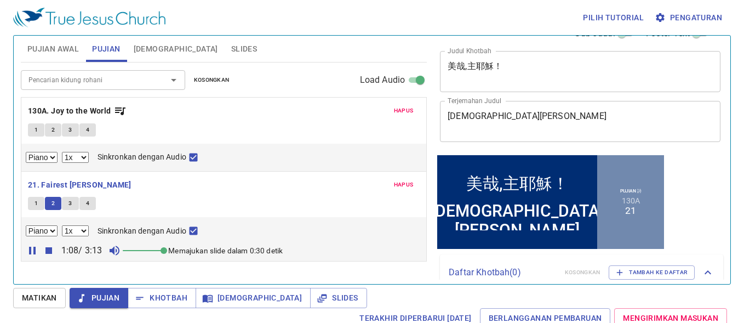
click at [142, 244] on span at bounding box center [143, 250] width 41 height 15
drag, startPoint x: 142, startPoint y: 244, endPoint x: 177, endPoint y: 246, distance: 34.6
click at [177, 246] on div "1:13 / 3:13 Memajukan slide dalam 0:25 detik" at bounding box center [224, 250] width 396 height 16
click at [379, 210] on div "1 2 3 4" at bounding box center [224, 205] width 392 height 16
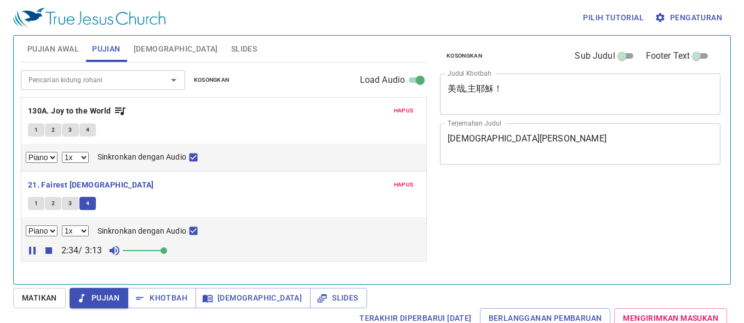
select select "1"
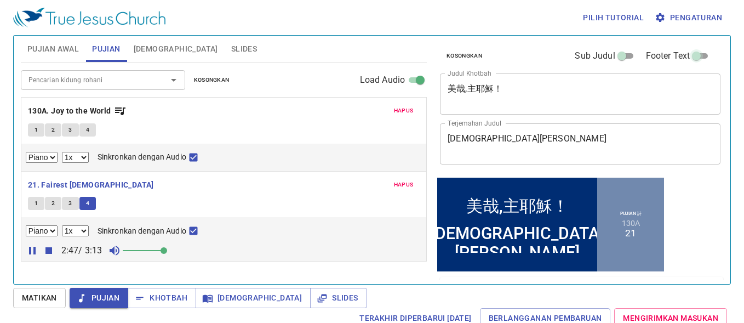
click at [696, 52] on input "Footer Text" at bounding box center [696, 57] width 39 height 13
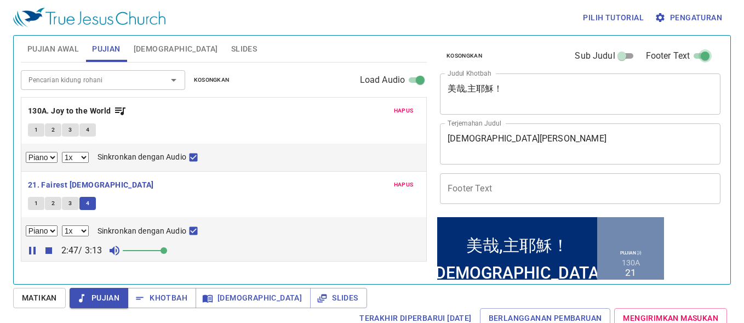
click at [693, 51] on input "Footer Text" at bounding box center [704, 57] width 39 height 13
checkbox input "false"
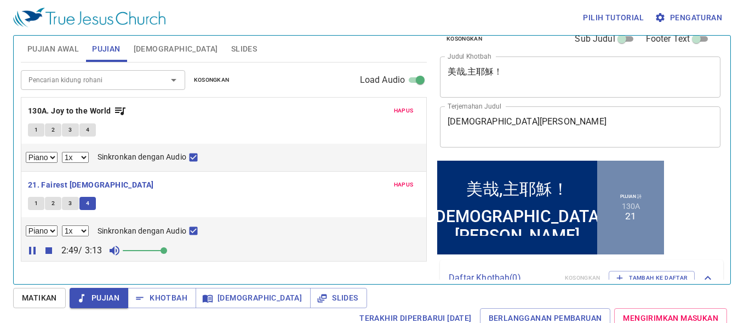
scroll to position [12, 0]
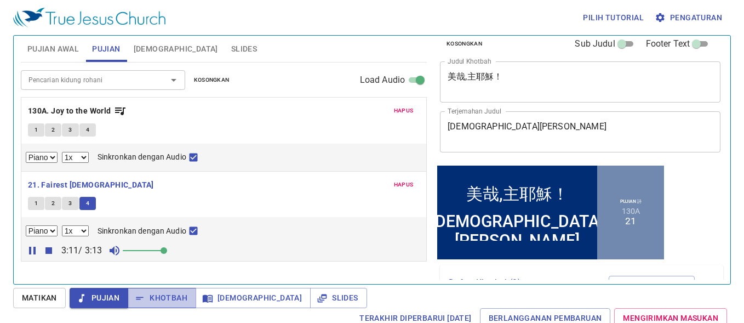
click at [181, 296] on span "Khotbah" at bounding box center [161, 298] width 51 height 14
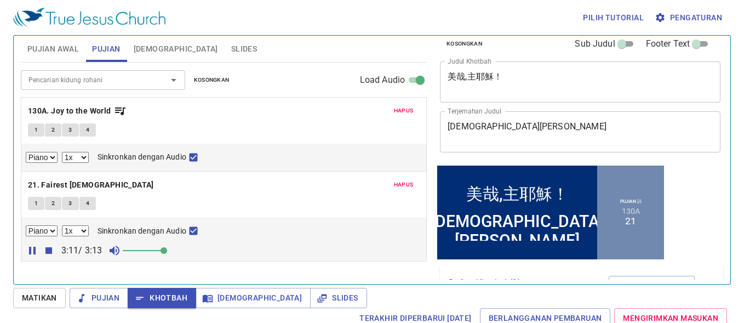
click at [181, 296] on span "Khotbah" at bounding box center [161, 298] width 51 height 14
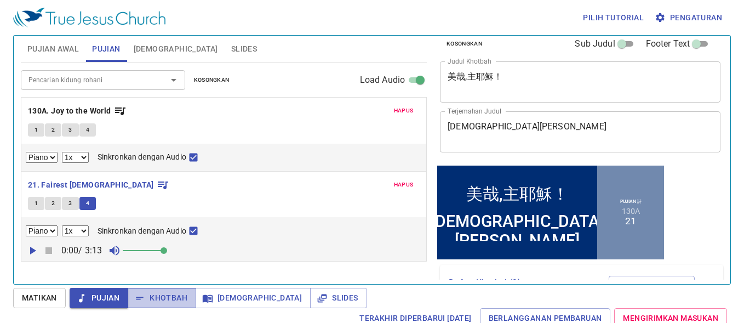
click at [181, 296] on span "Khotbah" at bounding box center [161, 298] width 51 height 14
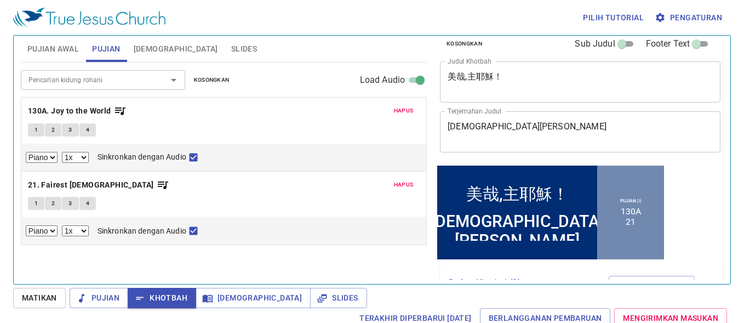
click at [231, 53] on span "Slides" at bounding box center [244, 49] width 26 height 14
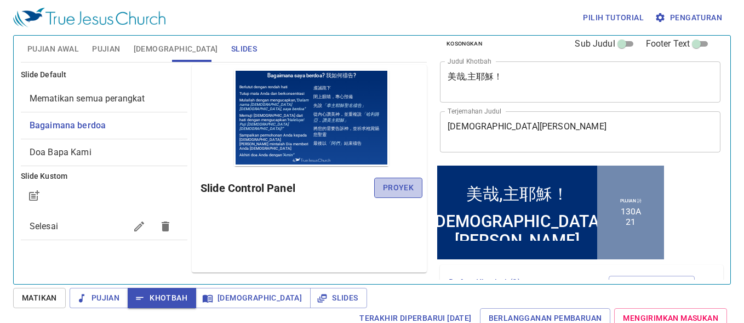
click at [400, 189] on span "Proyek" at bounding box center [398, 188] width 31 height 14
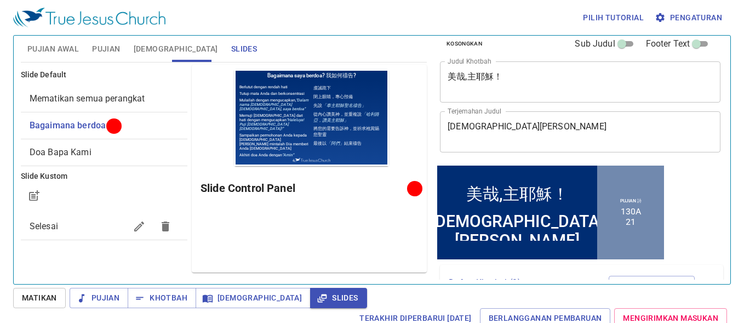
click at [139, 93] on span "Mematikan semua perangkat" at bounding box center [88, 98] width 116 height 10
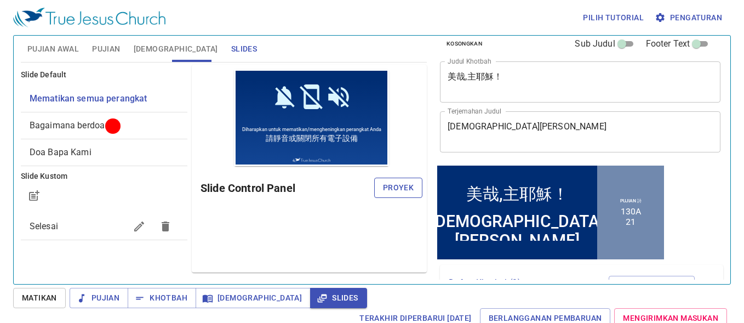
click at [410, 188] on span "Proyek" at bounding box center [398, 188] width 31 height 14
click at [170, 131] on span "Bagaimana berdoa" at bounding box center [104, 125] width 149 height 13
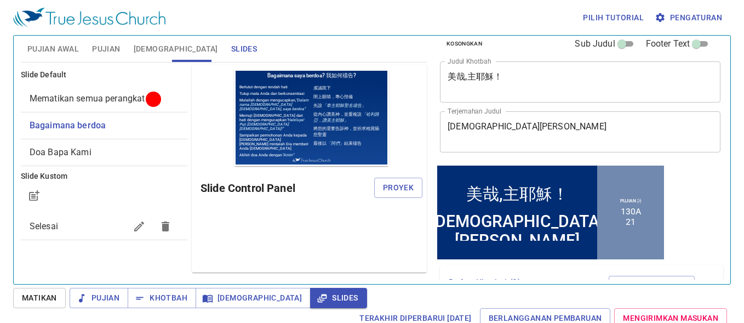
click at [395, 198] on div "Slide Control Panel Proyek" at bounding box center [311, 188] width 222 height 26
click at [399, 187] on span "Proyek" at bounding box center [398, 188] width 31 height 14
click at [96, 230] on span "Selesai" at bounding box center [78, 226] width 96 height 13
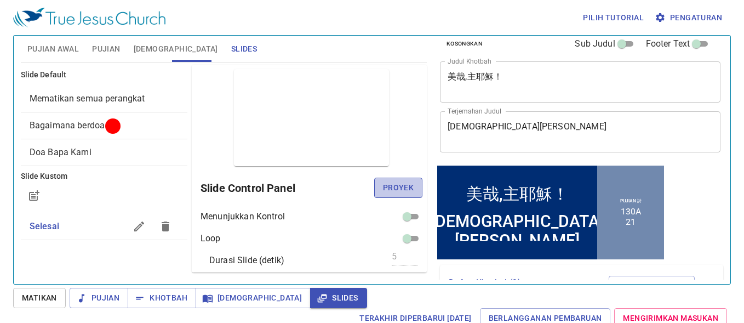
click at [392, 195] on button "Proyek" at bounding box center [398, 187] width 48 height 20
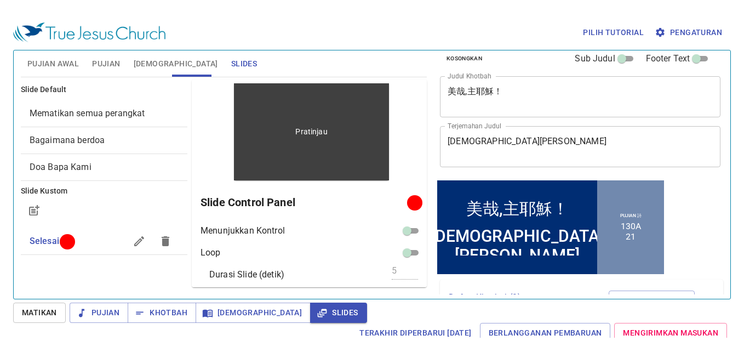
scroll to position [0, 0]
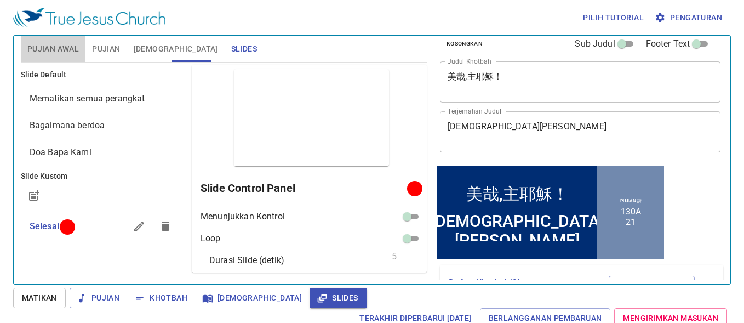
click at [50, 41] on button "Pujian Awal" at bounding box center [53, 49] width 65 height 26
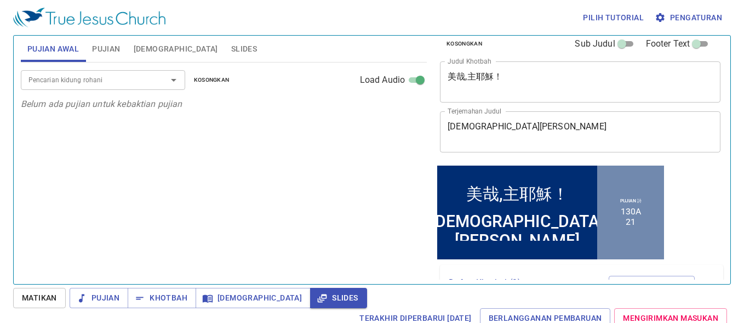
click at [32, 300] on span "Matikan" at bounding box center [39, 298] width 35 height 14
